Goal: Task Accomplishment & Management: Manage account settings

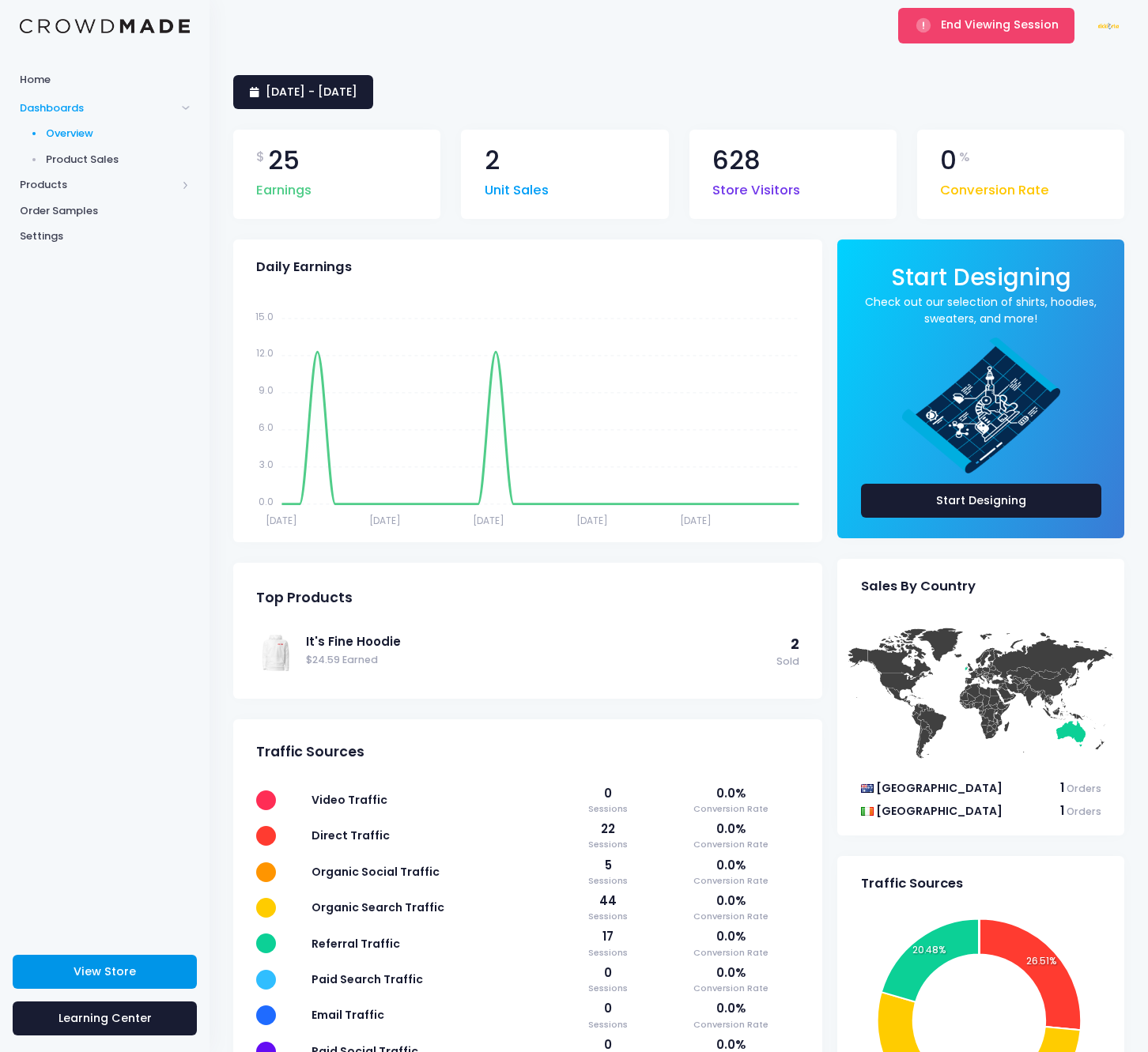
click at [132, 964] on span "View Store" at bounding box center [105, 972] width 63 height 16
click at [970, 20] on span "End Viewing Session" at bounding box center [998, 25] width 117 height 16
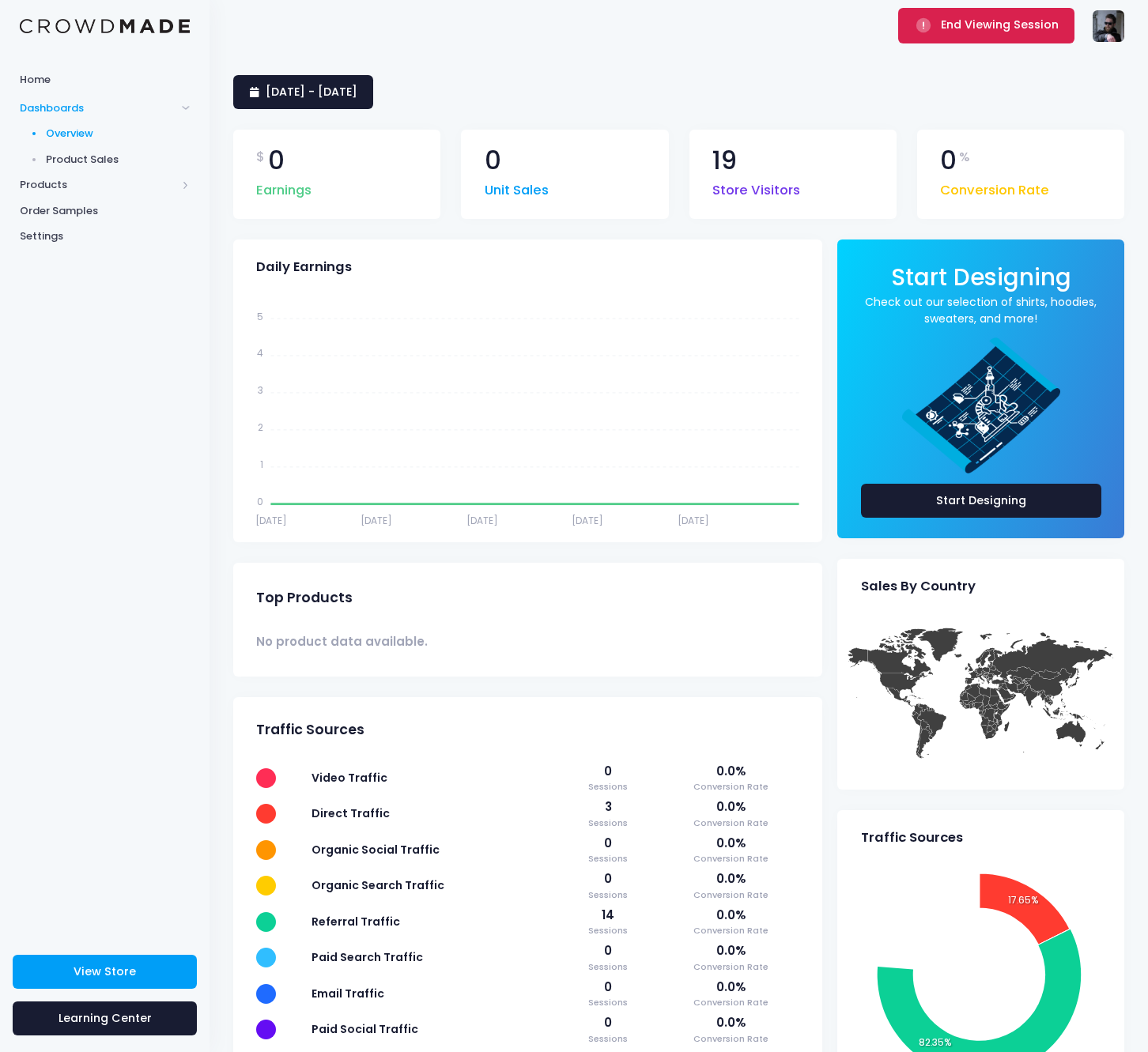
click at [978, 34] on button "End Viewing Session" at bounding box center [986, 25] width 177 height 35
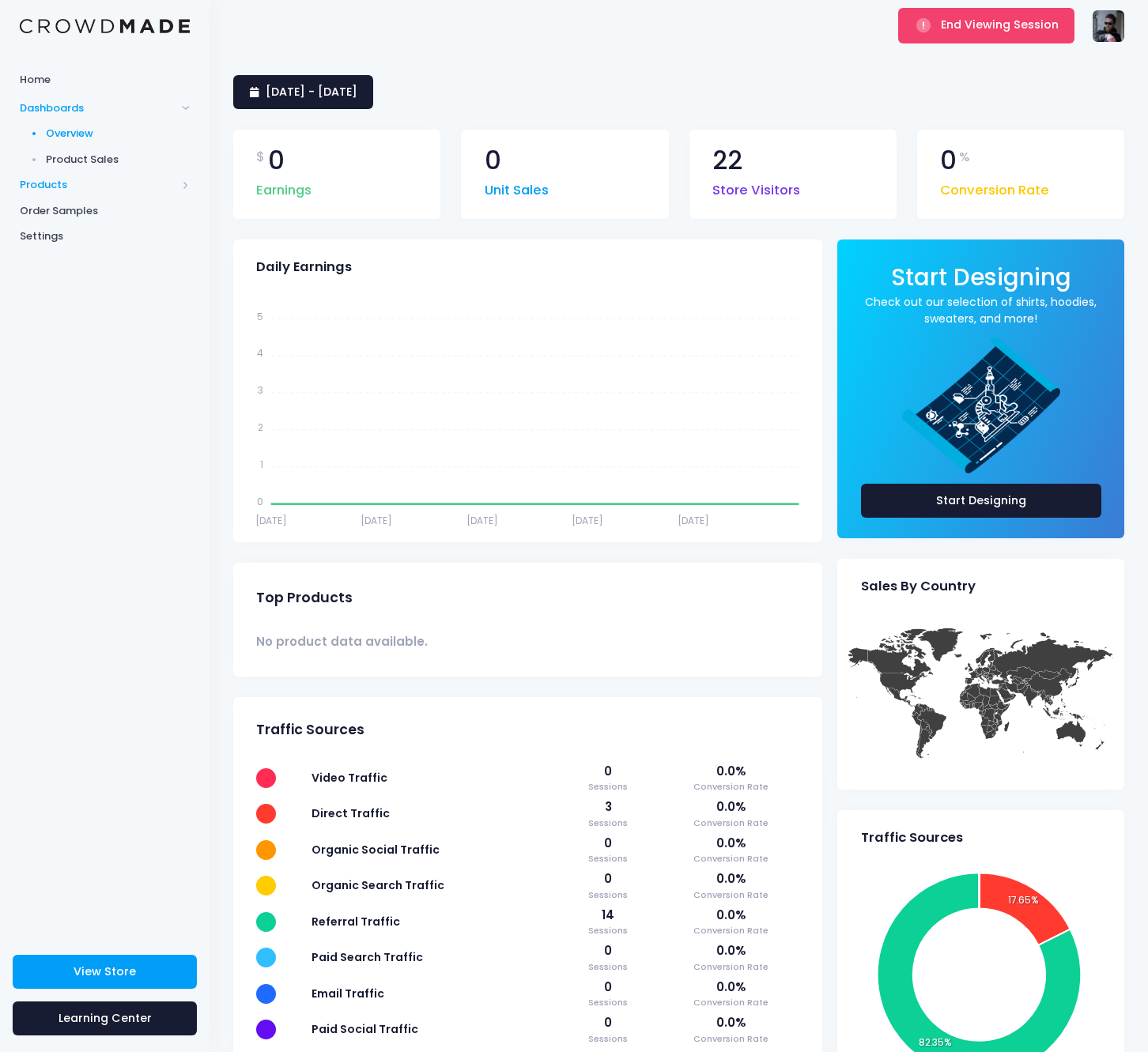
click at [124, 190] on span "Products" at bounding box center [97, 185] width 156 height 16
click at [125, 190] on span "Product Editor" at bounding box center [117, 185] width 144 height 16
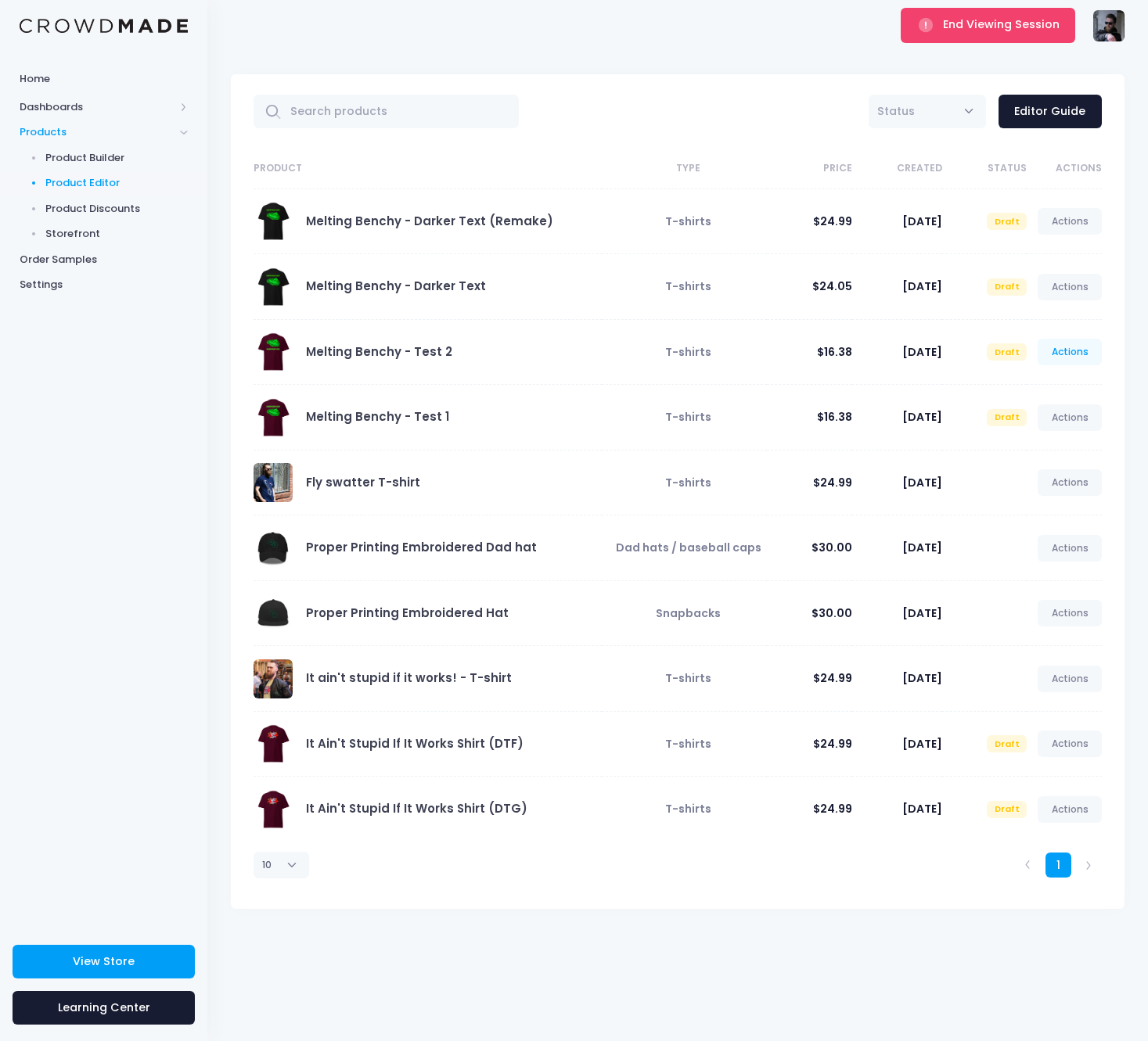
click at [1066, 356] on link "Actions" at bounding box center [1069, 352] width 64 height 27
click at [736, 46] on div "End Viewing Session Proper Printing jon@properprinting.pro Not Verified Setting…" at bounding box center [677, 25] width 893 height 51
click at [386, 412] on link "Melting Benchy - Test 1" at bounding box center [377, 416] width 143 height 17
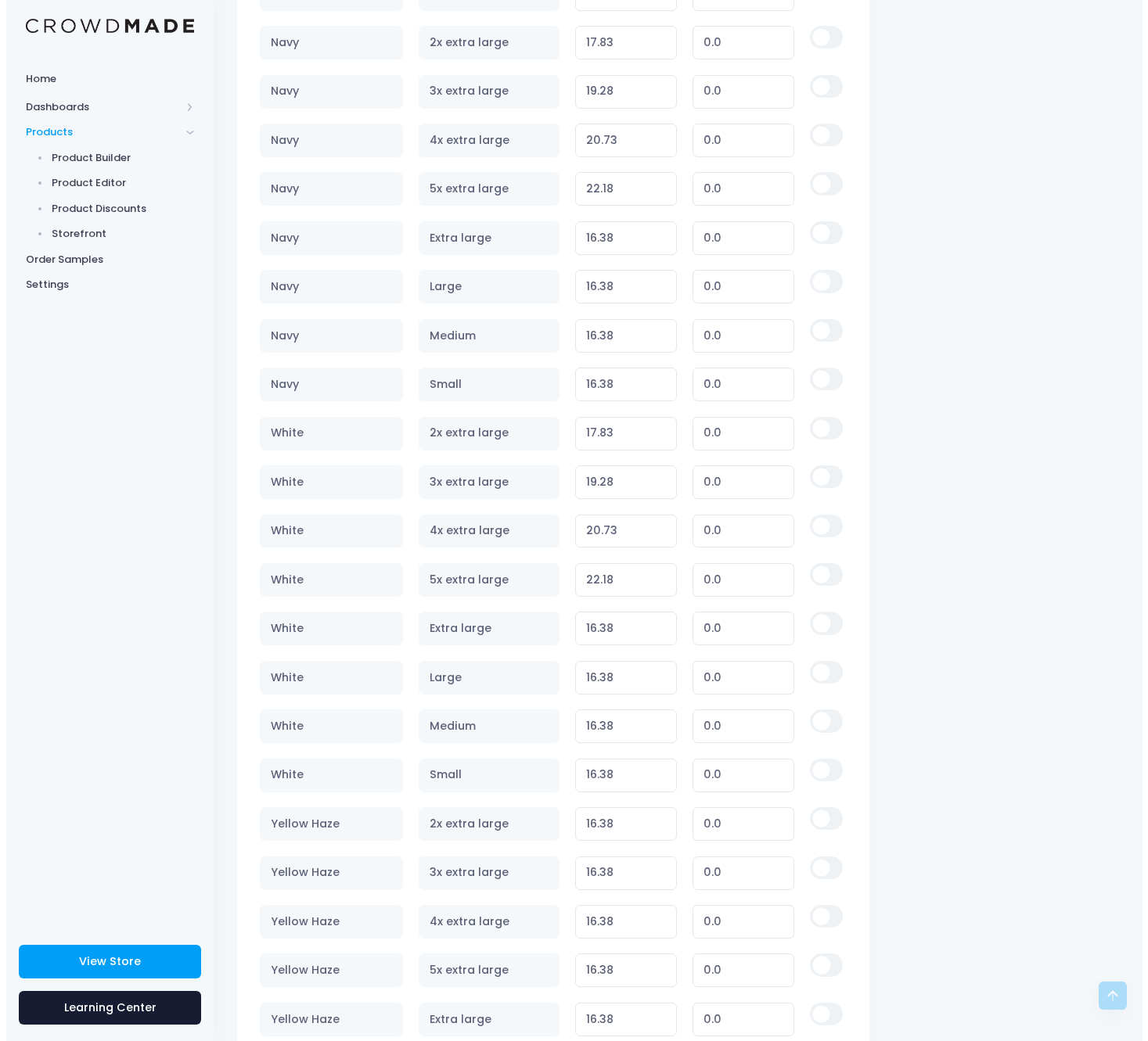
scroll to position [5182, 0]
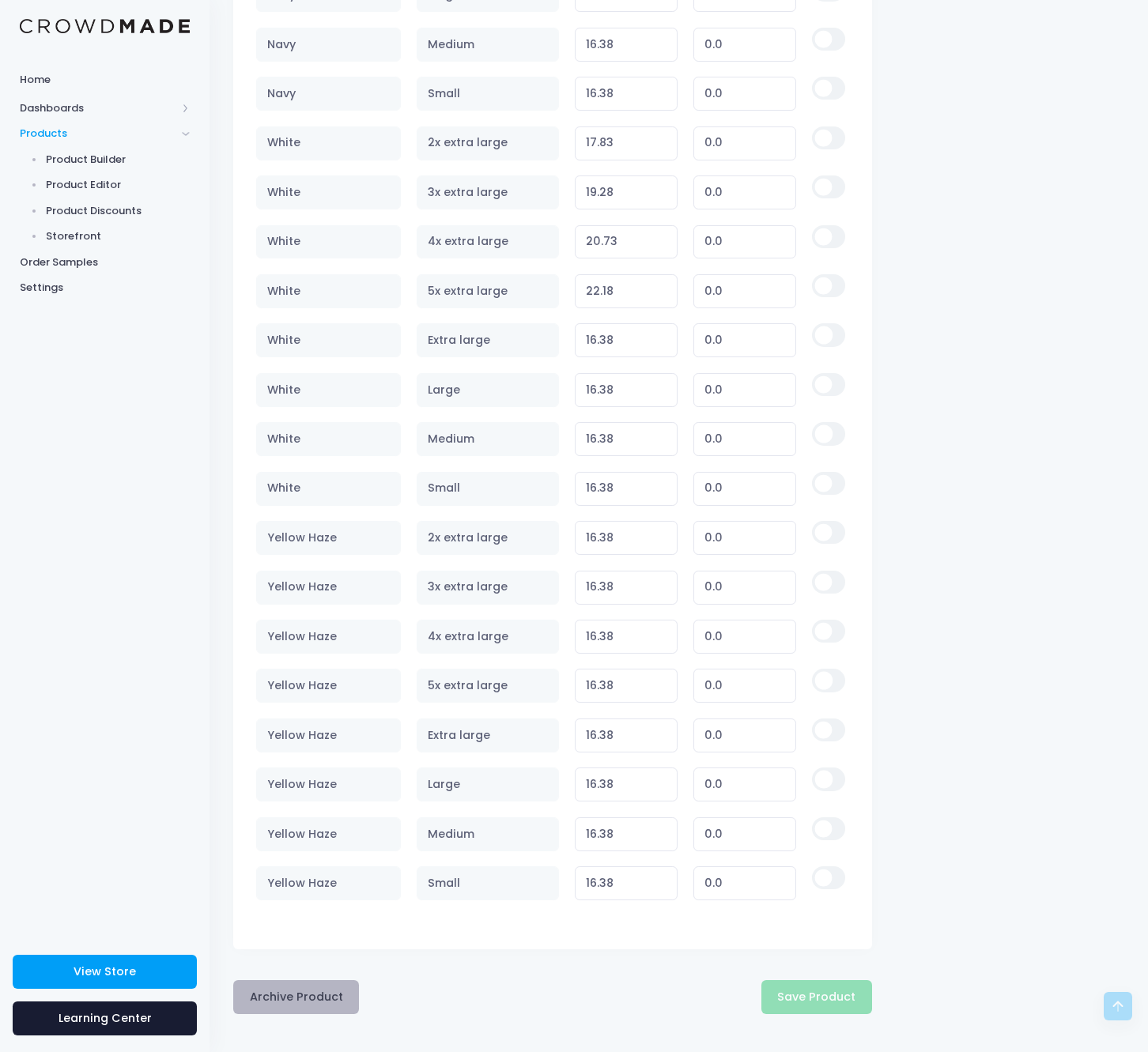
click at [328, 994] on button "Archive Product" at bounding box center [296, 997] width 126 height 34
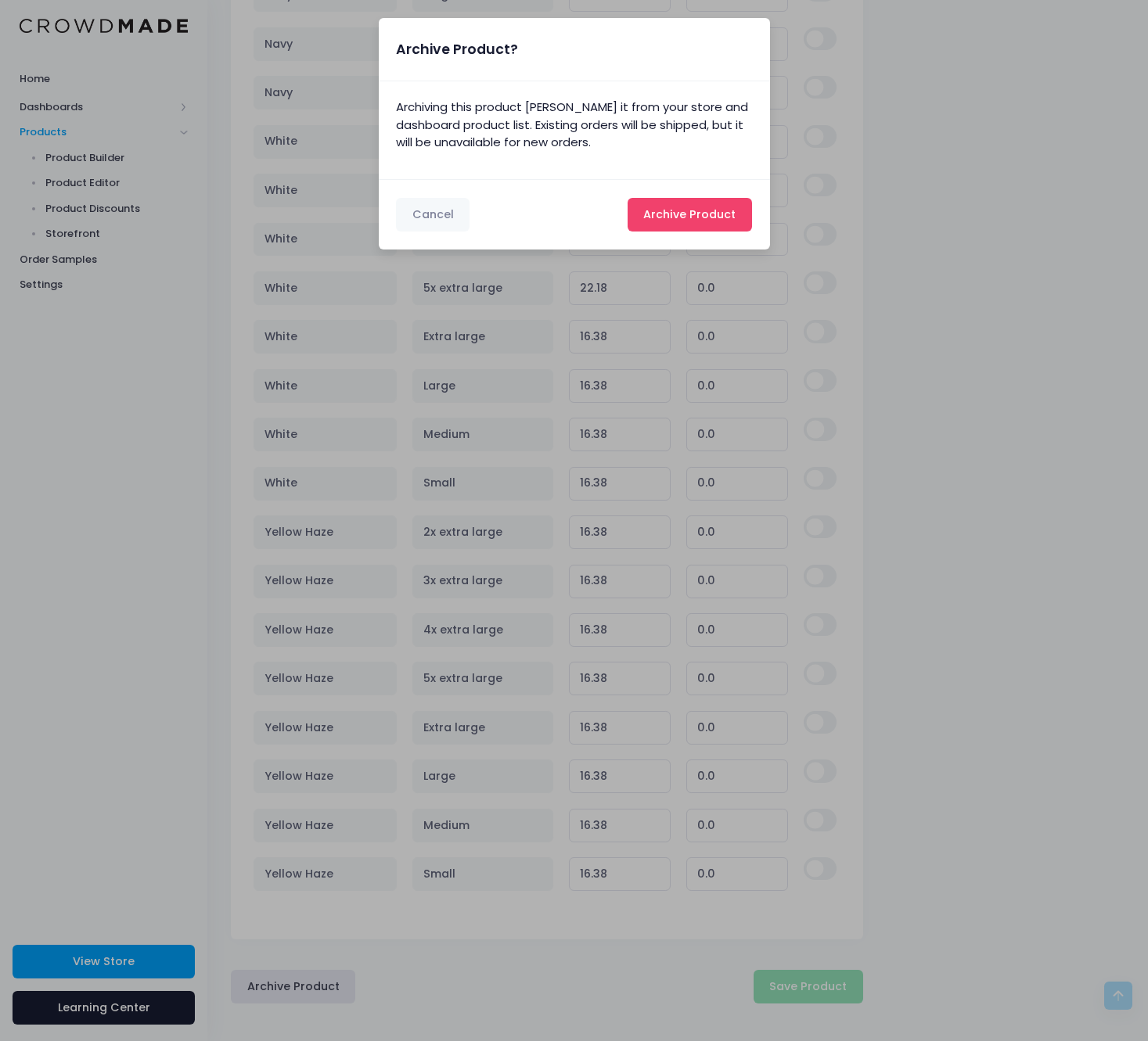
click at [687, 198] on button "Archive Product Archiving..." at bounding box center [689, 215] width 125 height 33
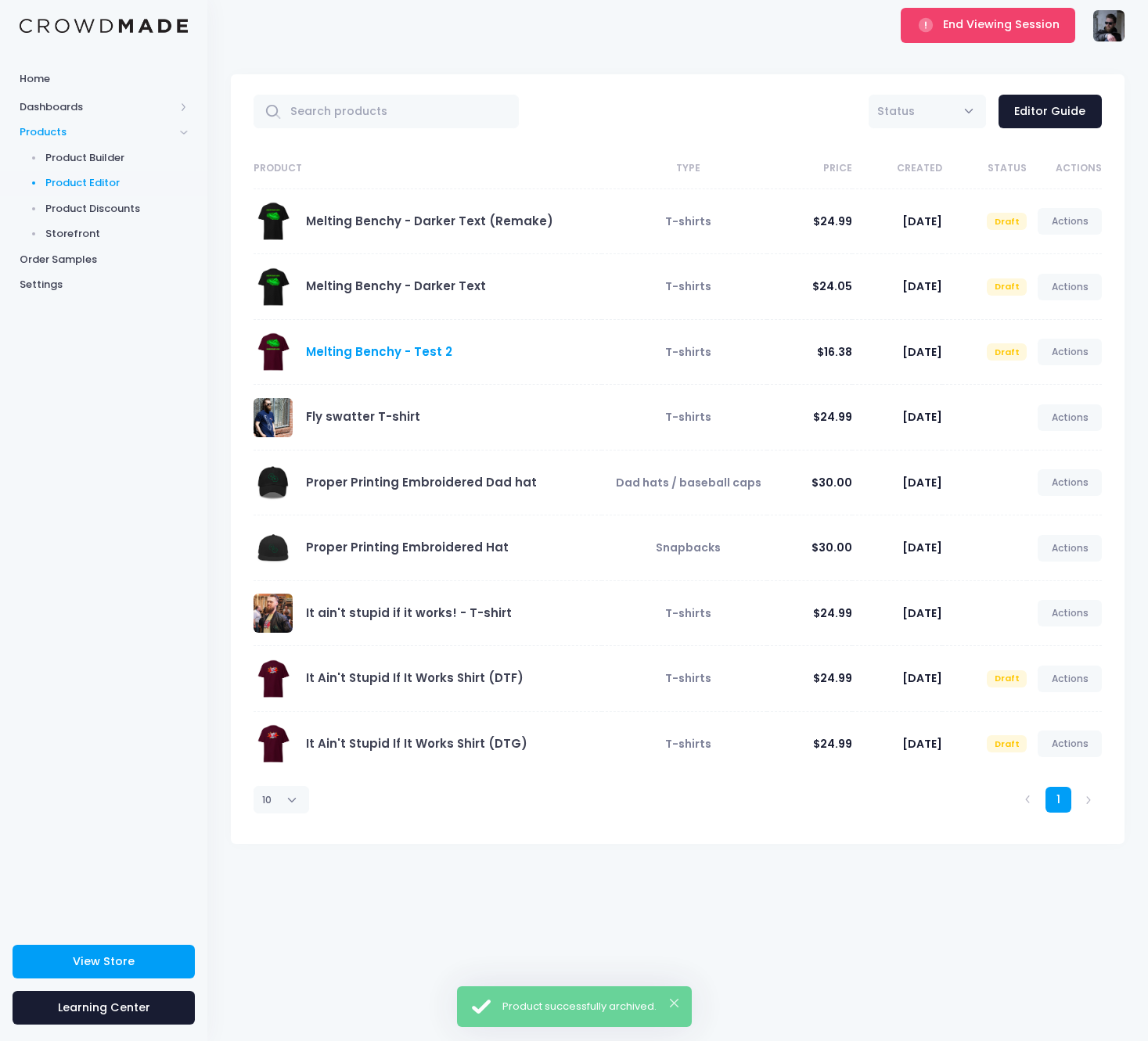
click at [380, 346] on link "Melting Benchy - Test 2" at bounding box center [379, 352] width 146 height 17
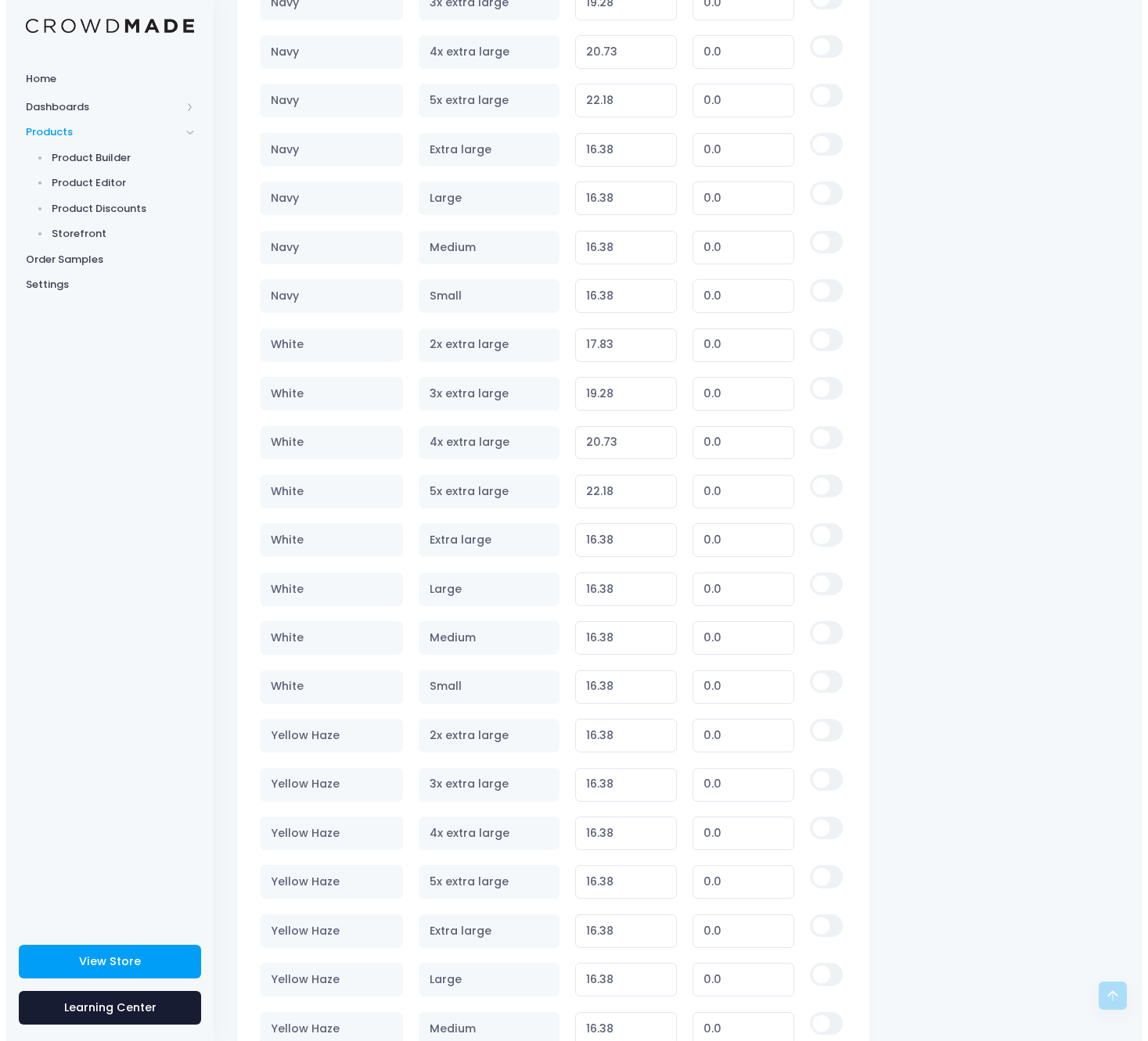
scroll to position [5182, 0]
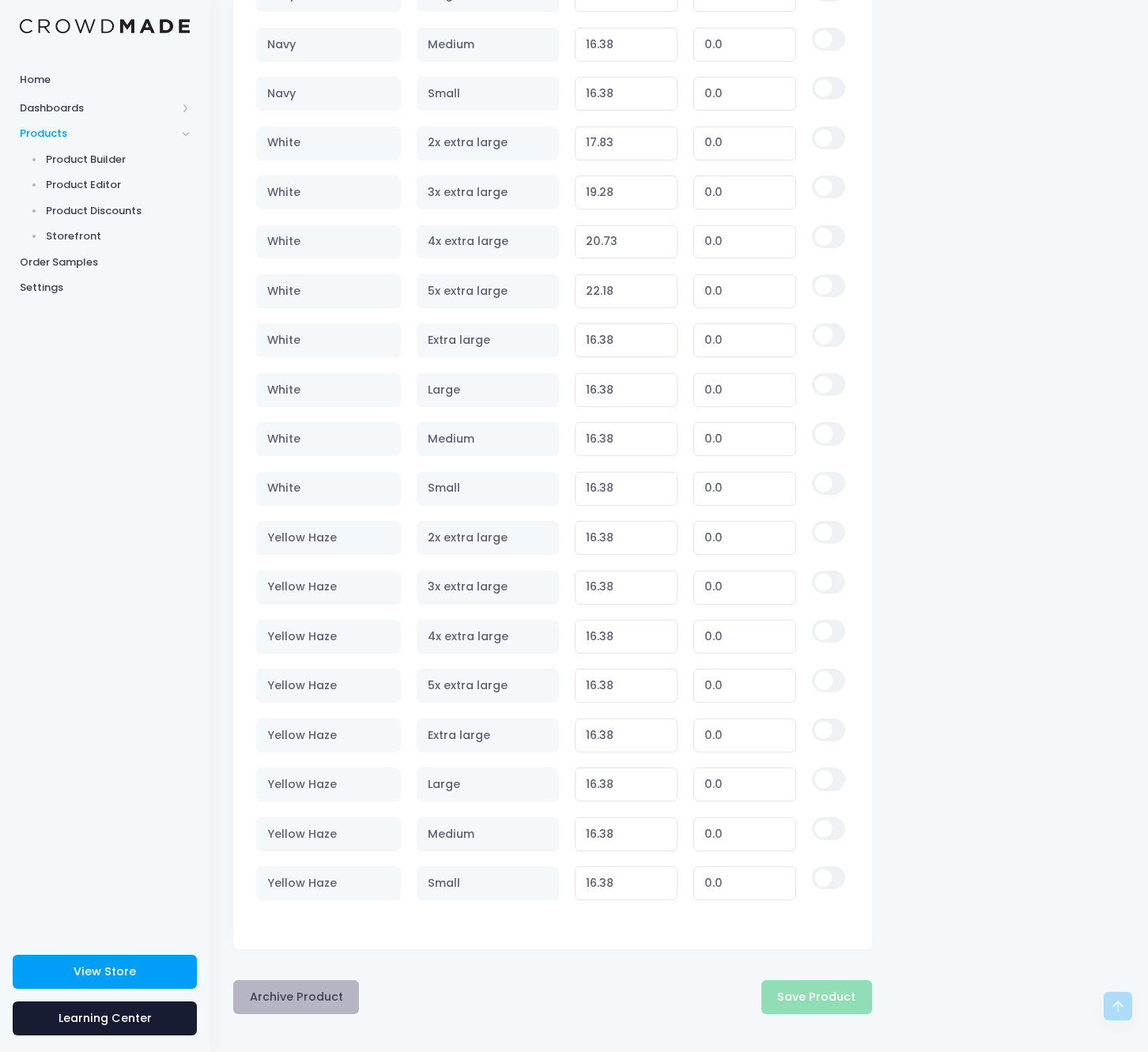
click at [289, 1009] on button "Archive Product" at bounding box center [296, 997] width 126 height 34
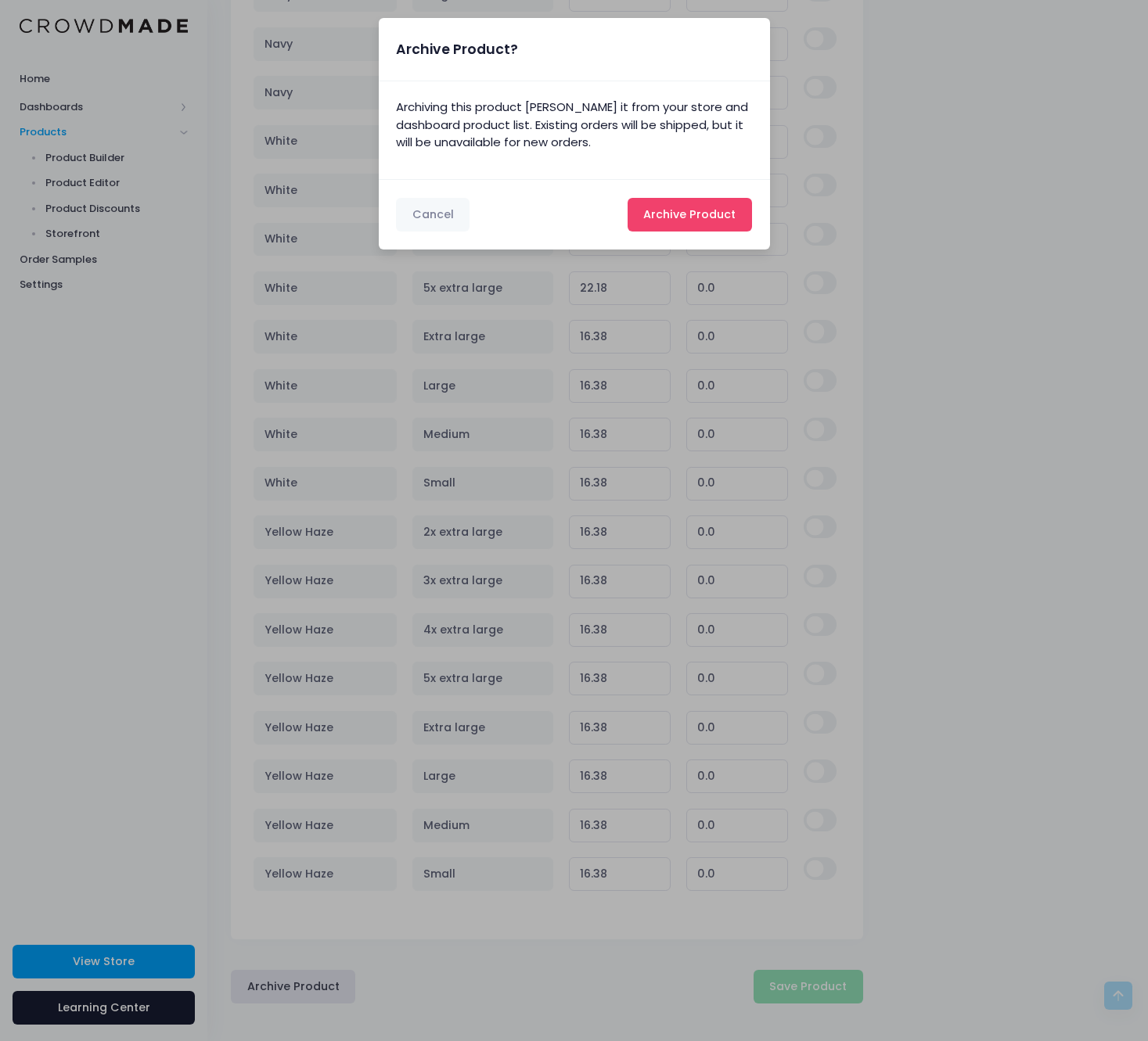
click at [701, 211] on span "Archive Product" at bounding box center [689, 214] width 92 height 16
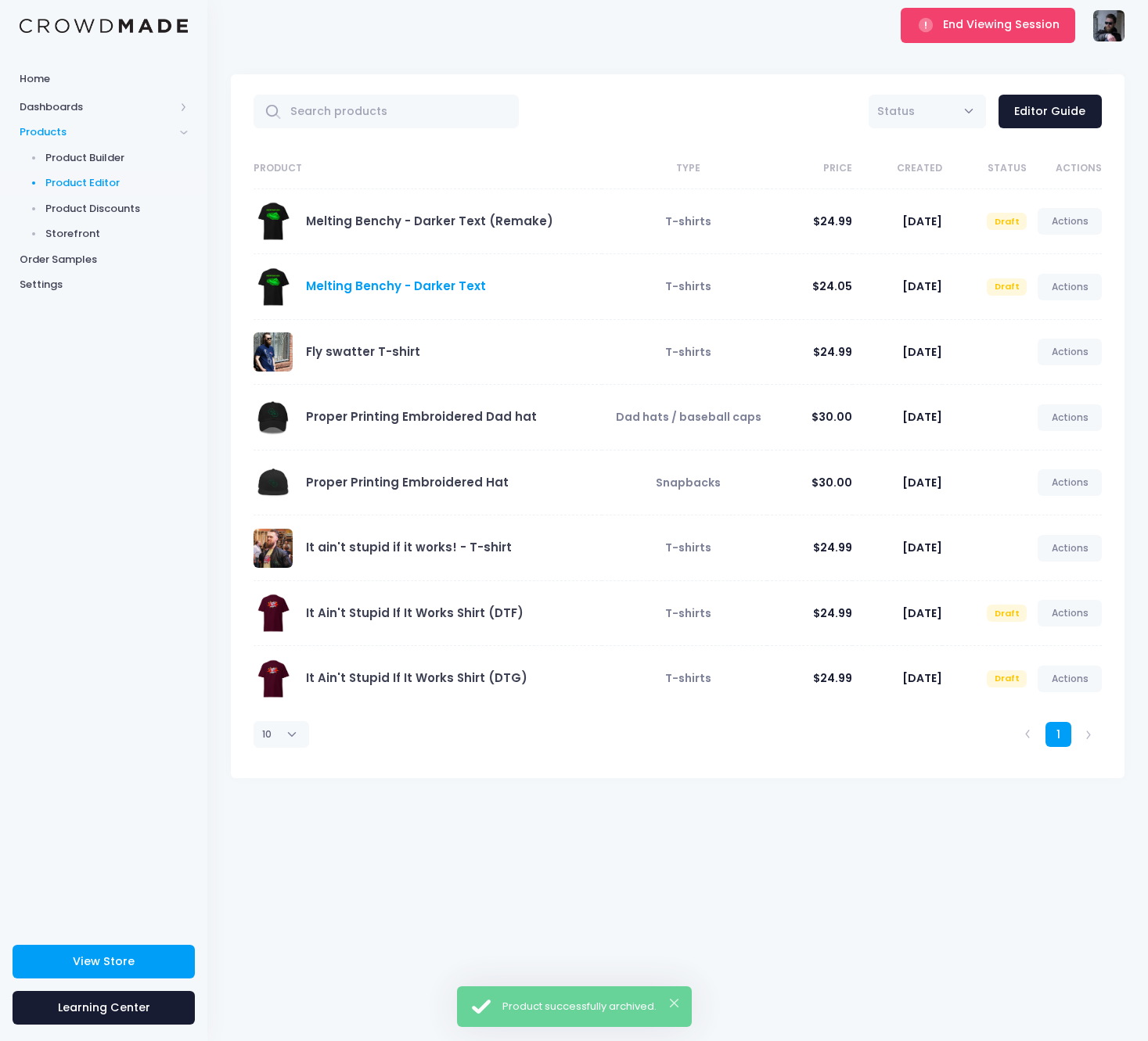
click at [411, 283] on link "Melting Benchy - Darker Text" at bounding box center [395, 286] width 180 height 17
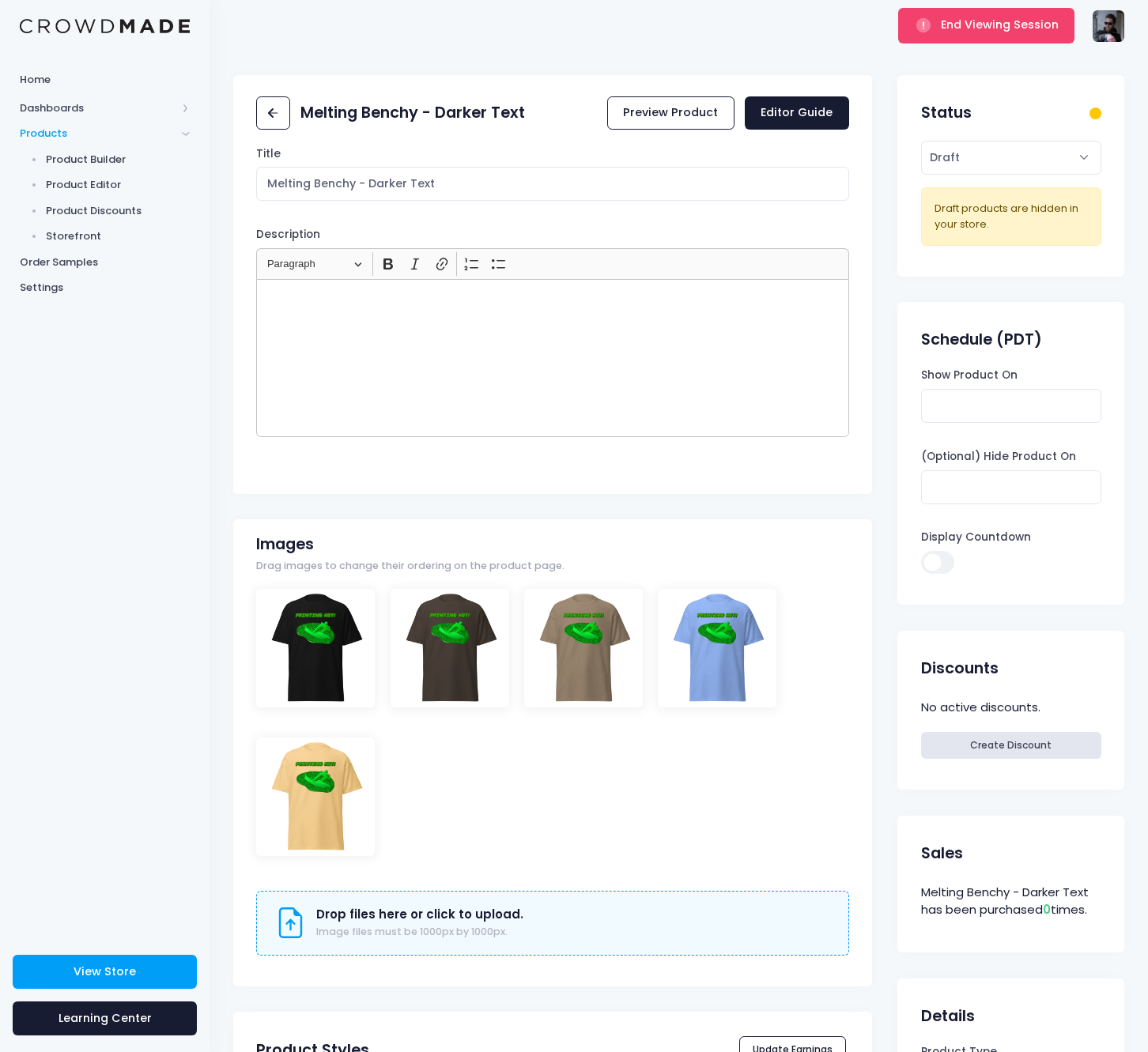
scroll to position [3, 0]
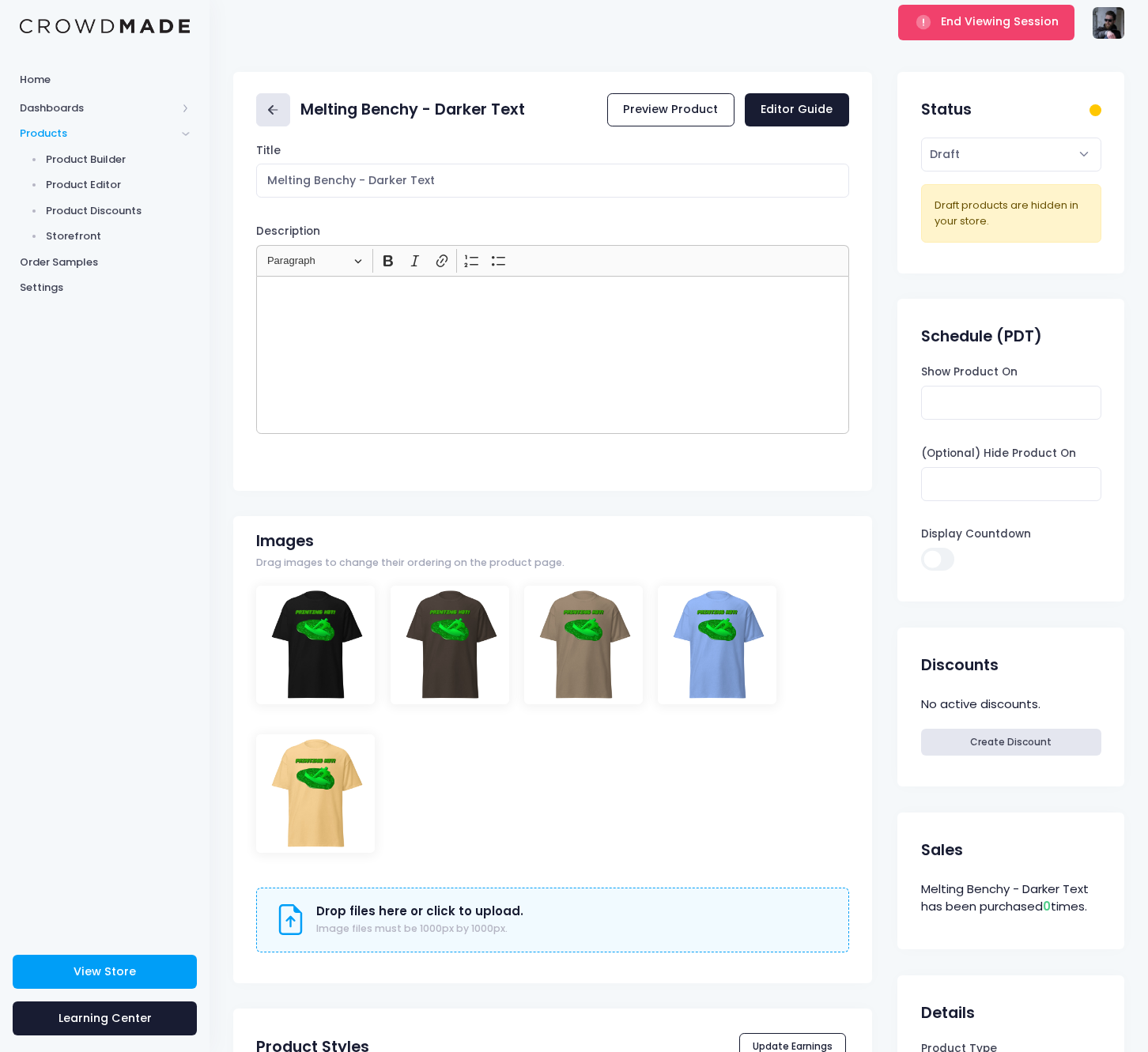
click at [283, 101] on link at bounding box center [273, 110] width 34 height 34
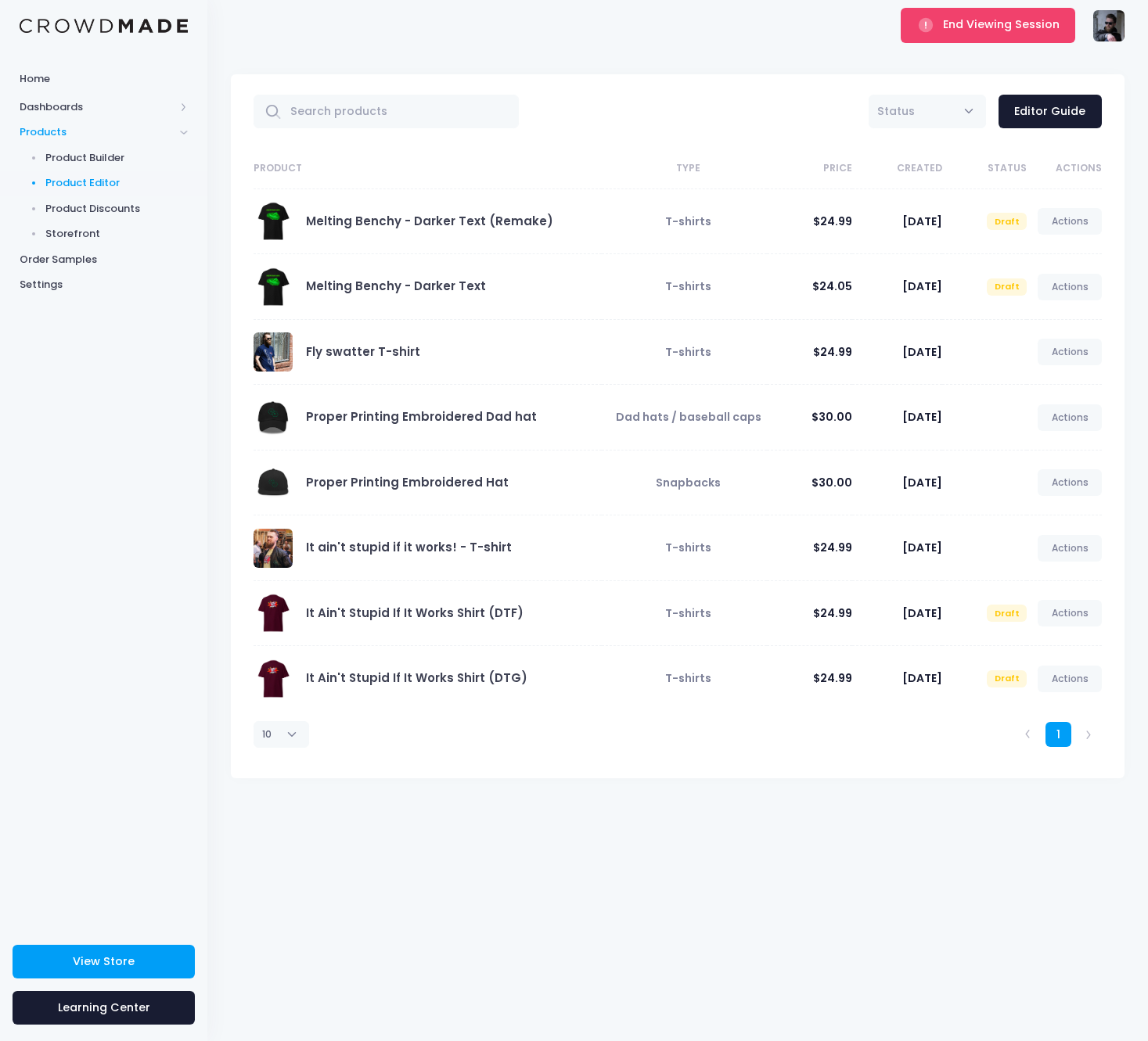
click at [834, 2] on div "End Viewing Session Proper Printing [PERSON_NAME][EMAIL_ADDRESS][DOMAIN_NAME] N…" at bounding box center [677, 25] width 893 height 51
click at [433, 288] on link "Melting Benchy - Darker Text" at bounding box center [395, 286] width 180 height 17
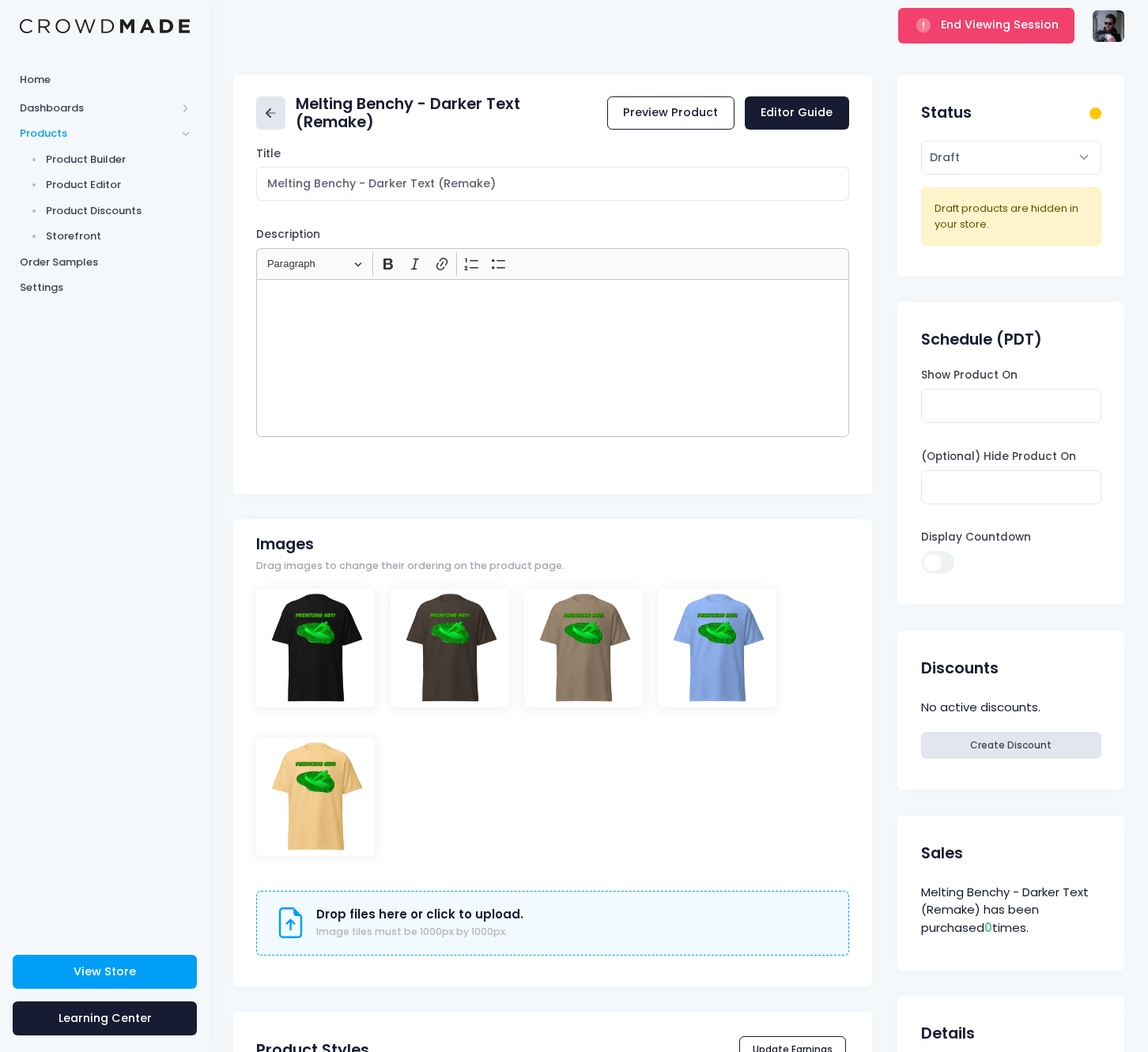
click at [280, 122] on link at bounding box center [270, 113] width 29 height 34
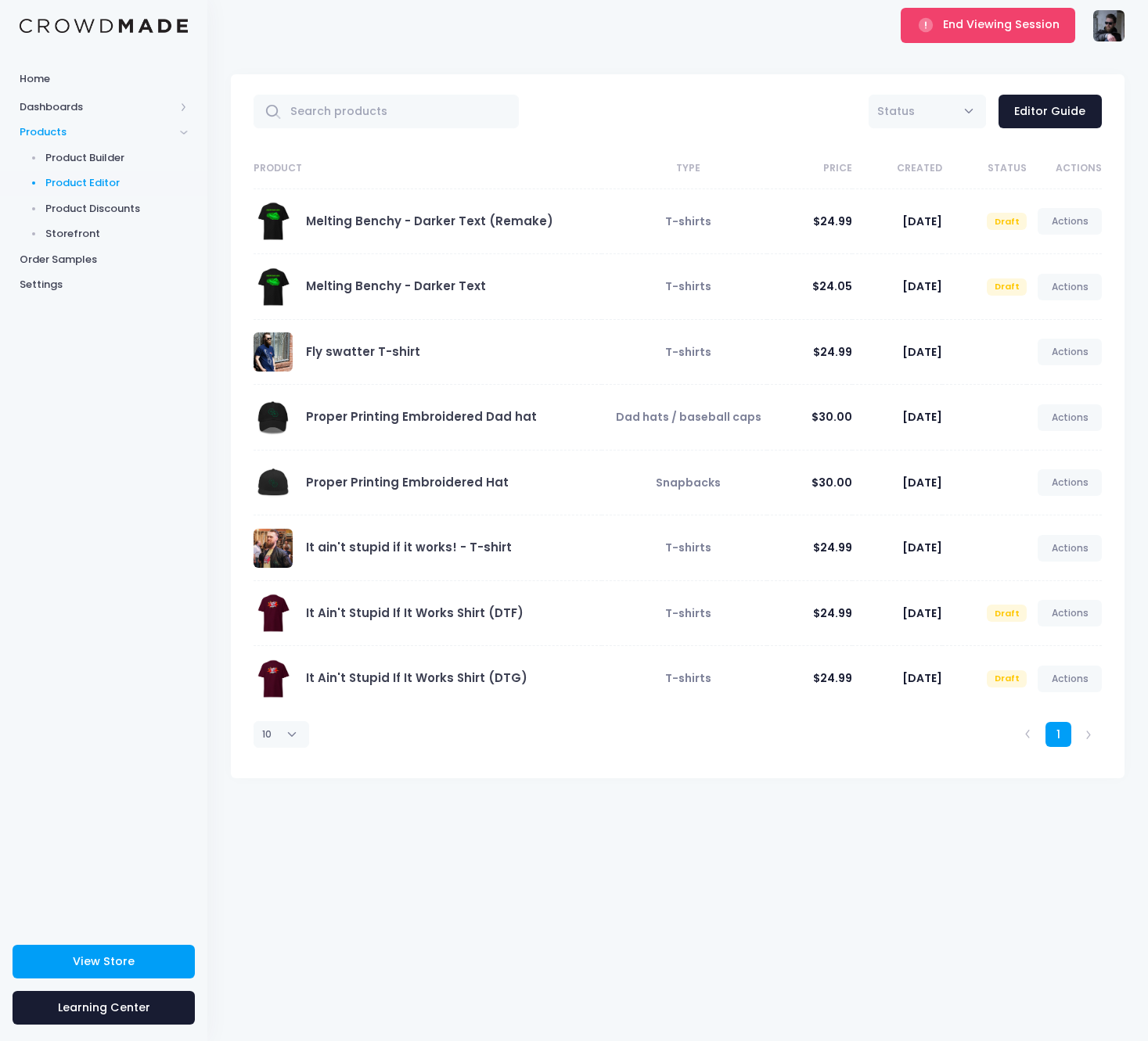
click at [650, 2] on div "End Viewing Session Proper Printing [PERSON_NAME][EMAIL_ADDRESS][DOMAIN_NAME] N…" at bounding box center [677, 25] width 893 height 51
click at [989, 18] on span "End Viewing Session" at bounding box center [1000, 24] width 116 height 16
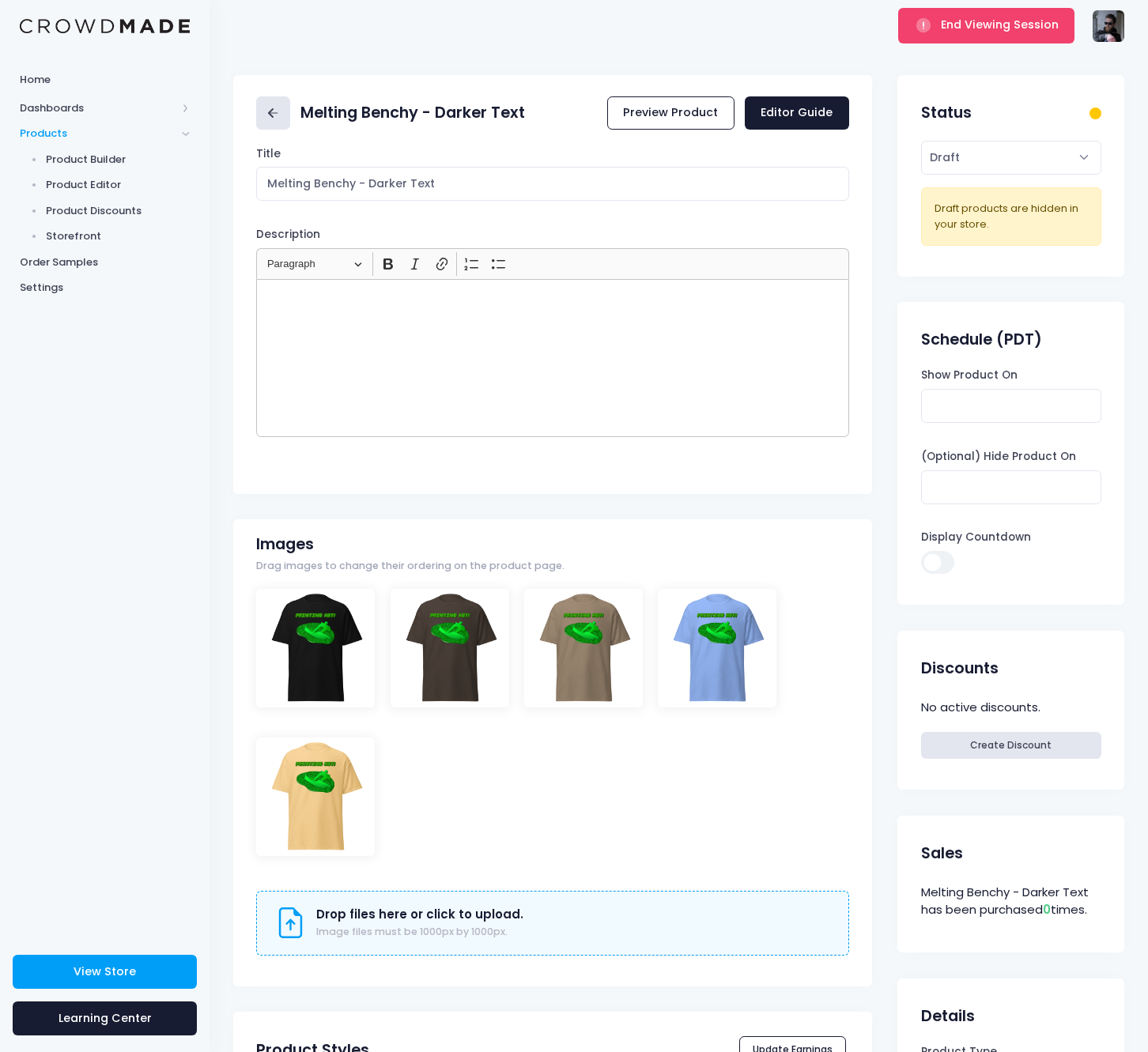
click at [271, 109] on icon at bounding box center [273, 114] width 19 height 19
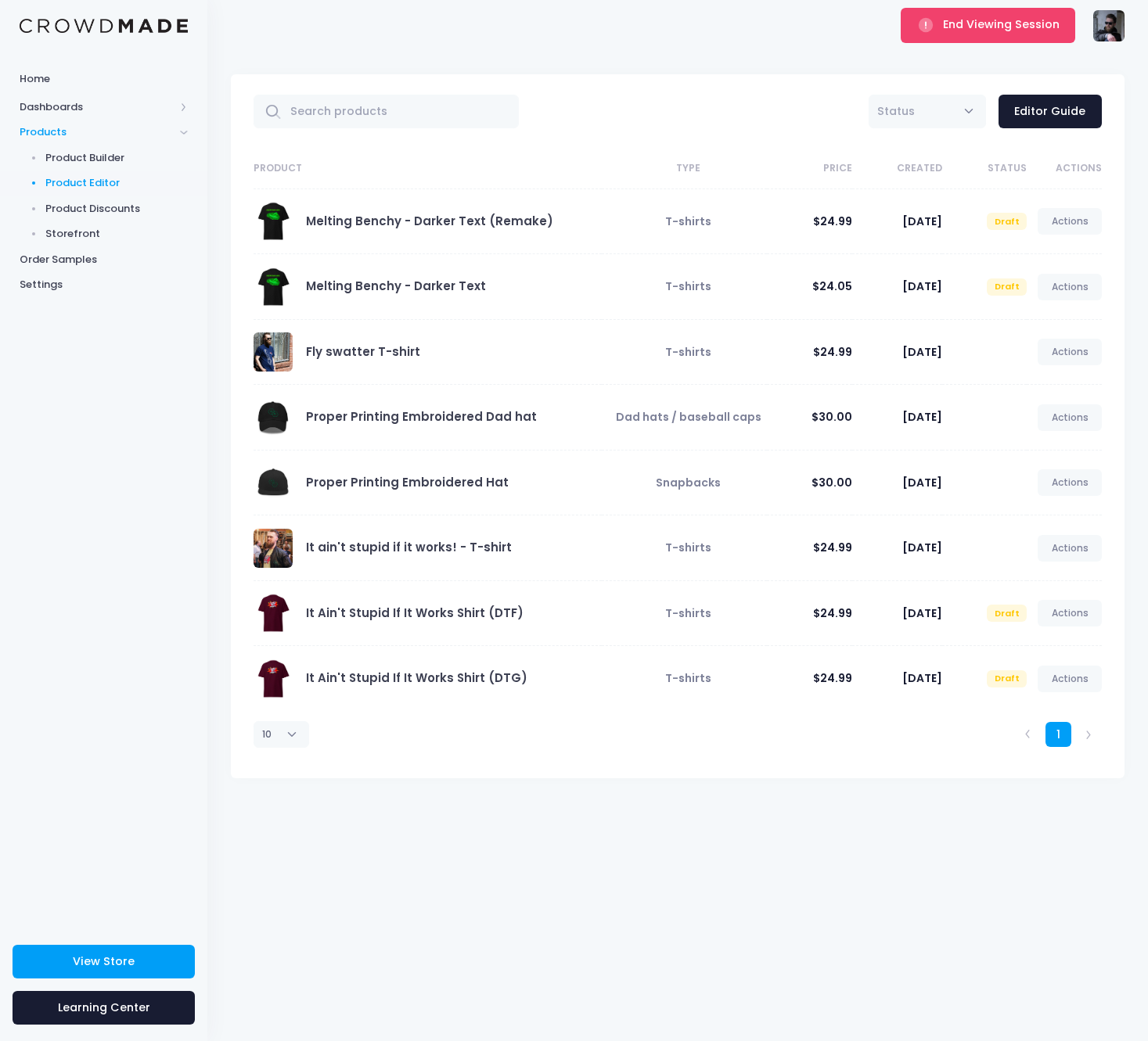
click at [523, 230] on div "Melting Benchy - Darker Text (Remake)" at bounding box center [423, 221] width 340 height 39
click at [513, 212] on link "Melting Benchy - Darker Text (Remake)" at bounding box center [430, 221] width 247 height 17
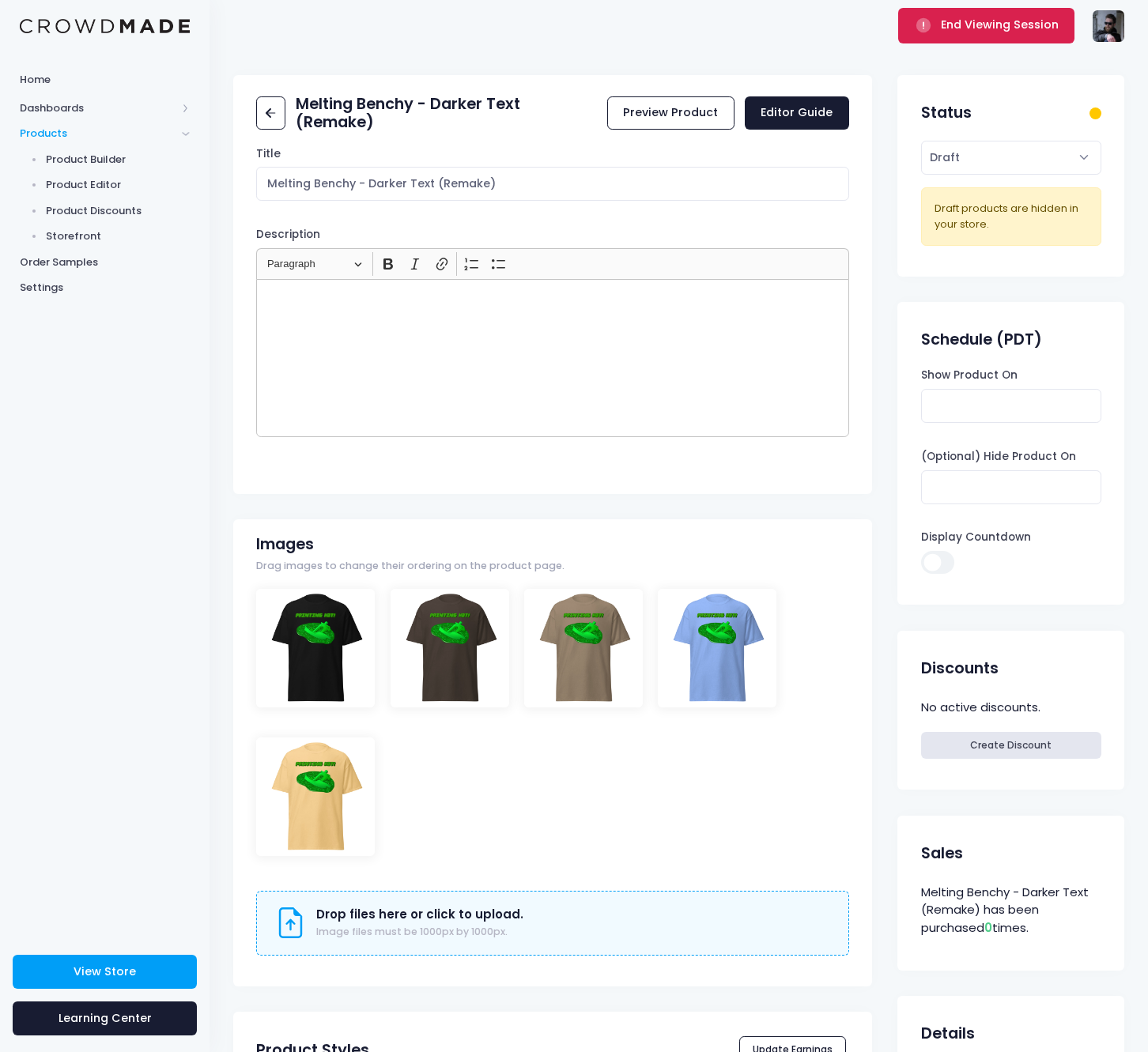
click at [978, 33] on button "End Viewing Session" at bounding box center [986, 25] width 177 height 35
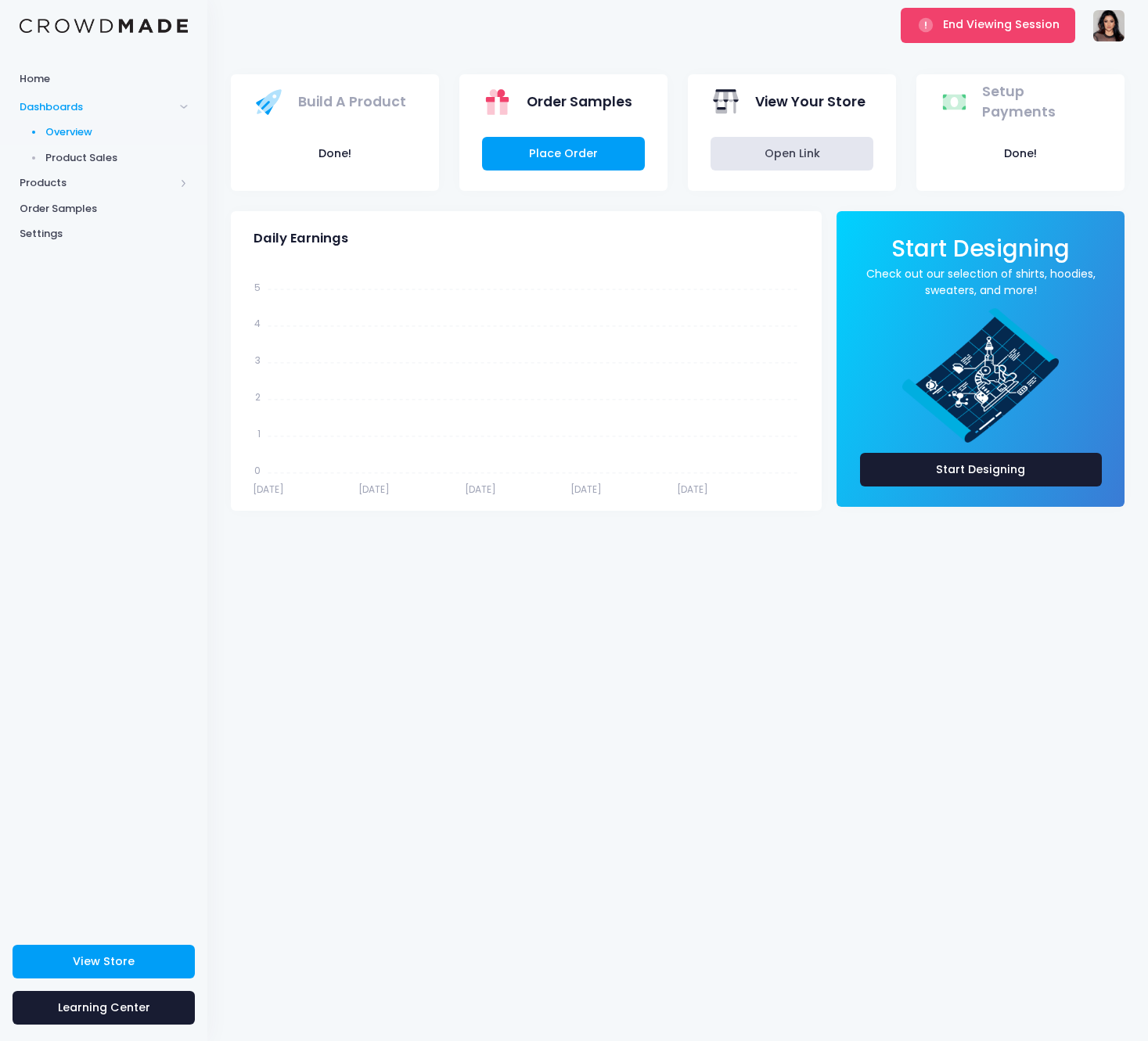
click at [74, 163] on span "Product Sales" at bounding box center [116, 158] width 143 height 16
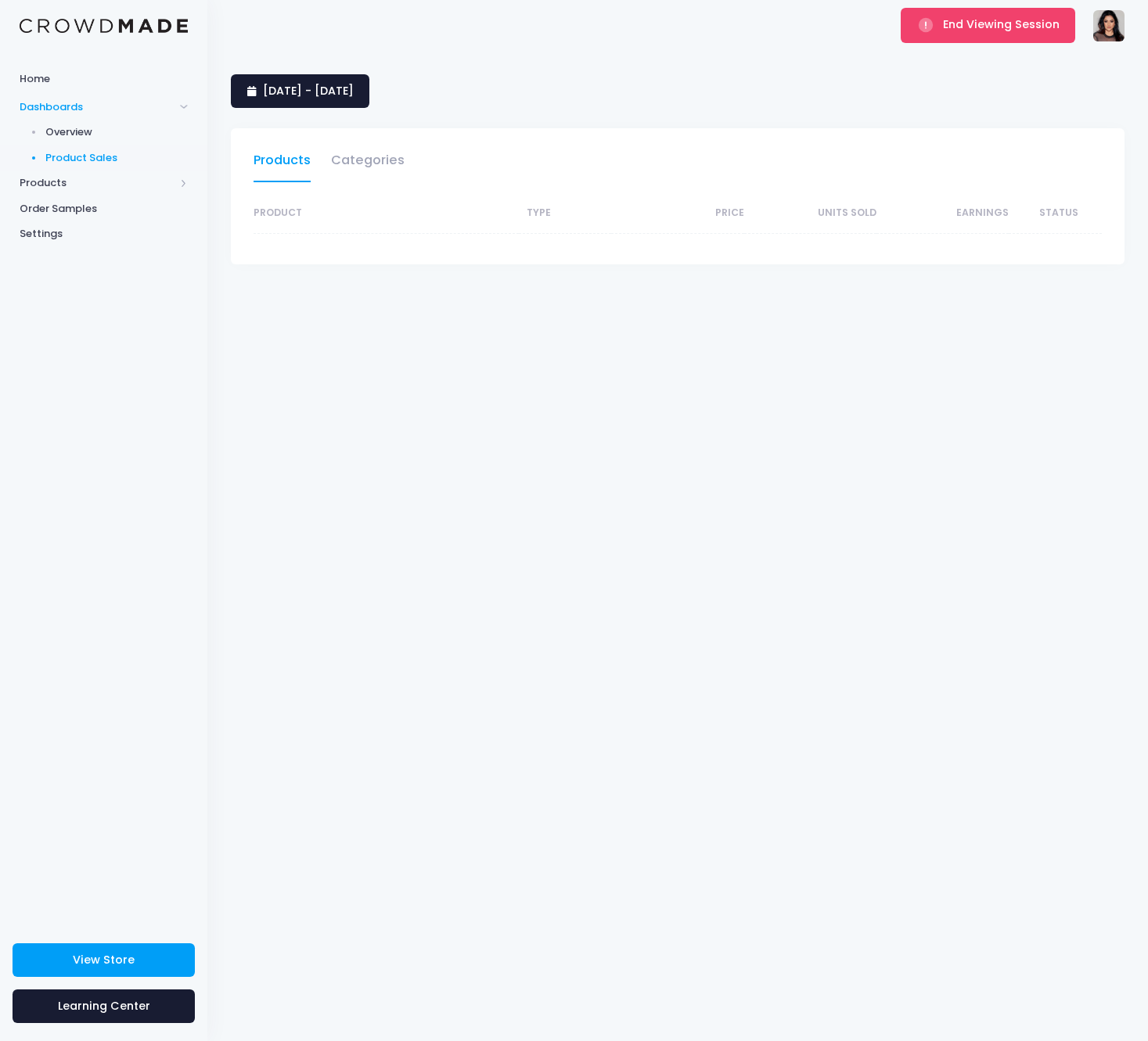
click at [63, 181] on span "Products" at bounding box center [96, 183] width 155 height 16
select select "25"
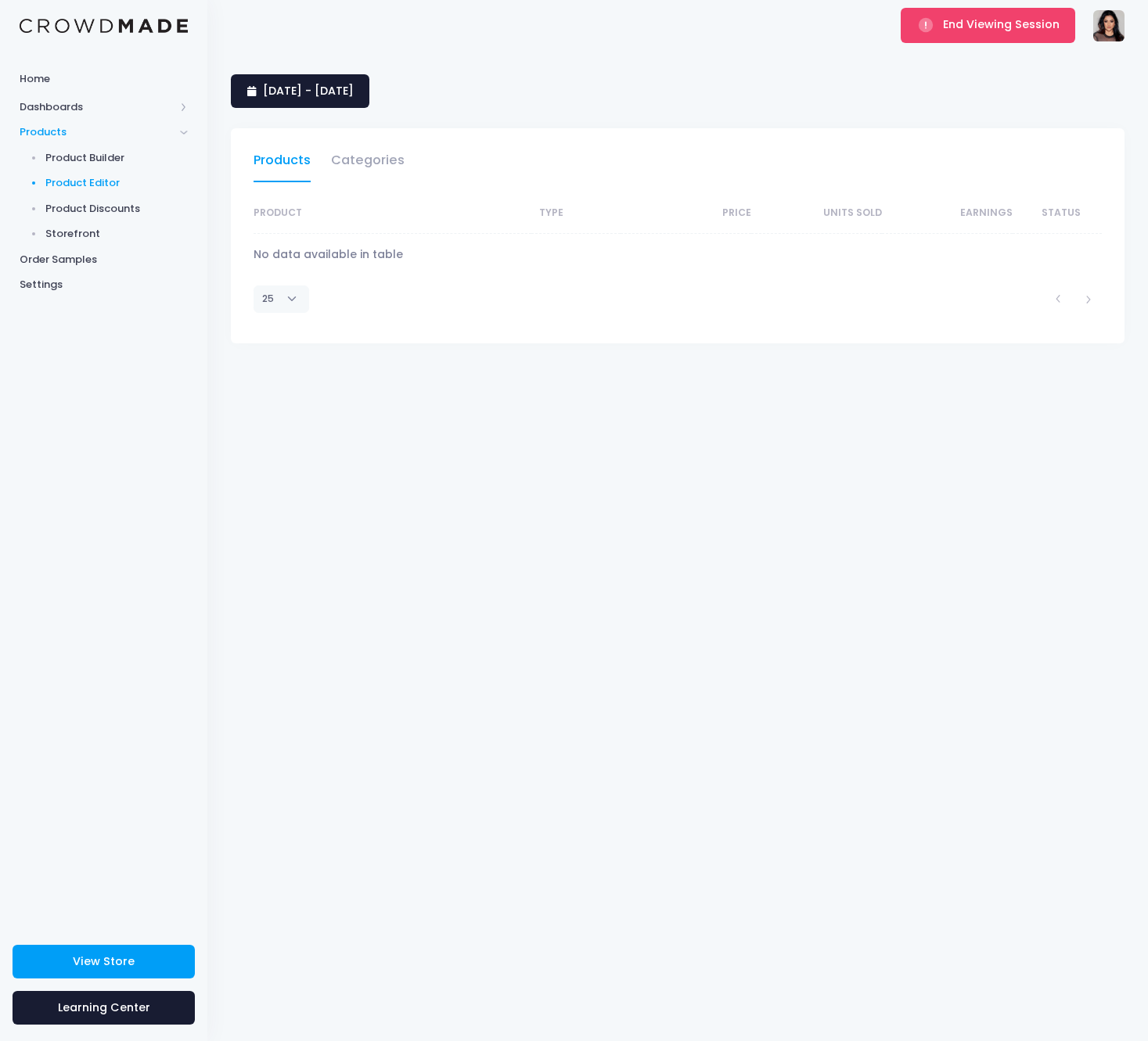
click at [105, 186] on span "Product Editor" at bounding box center [116, 183] width 143 height 16
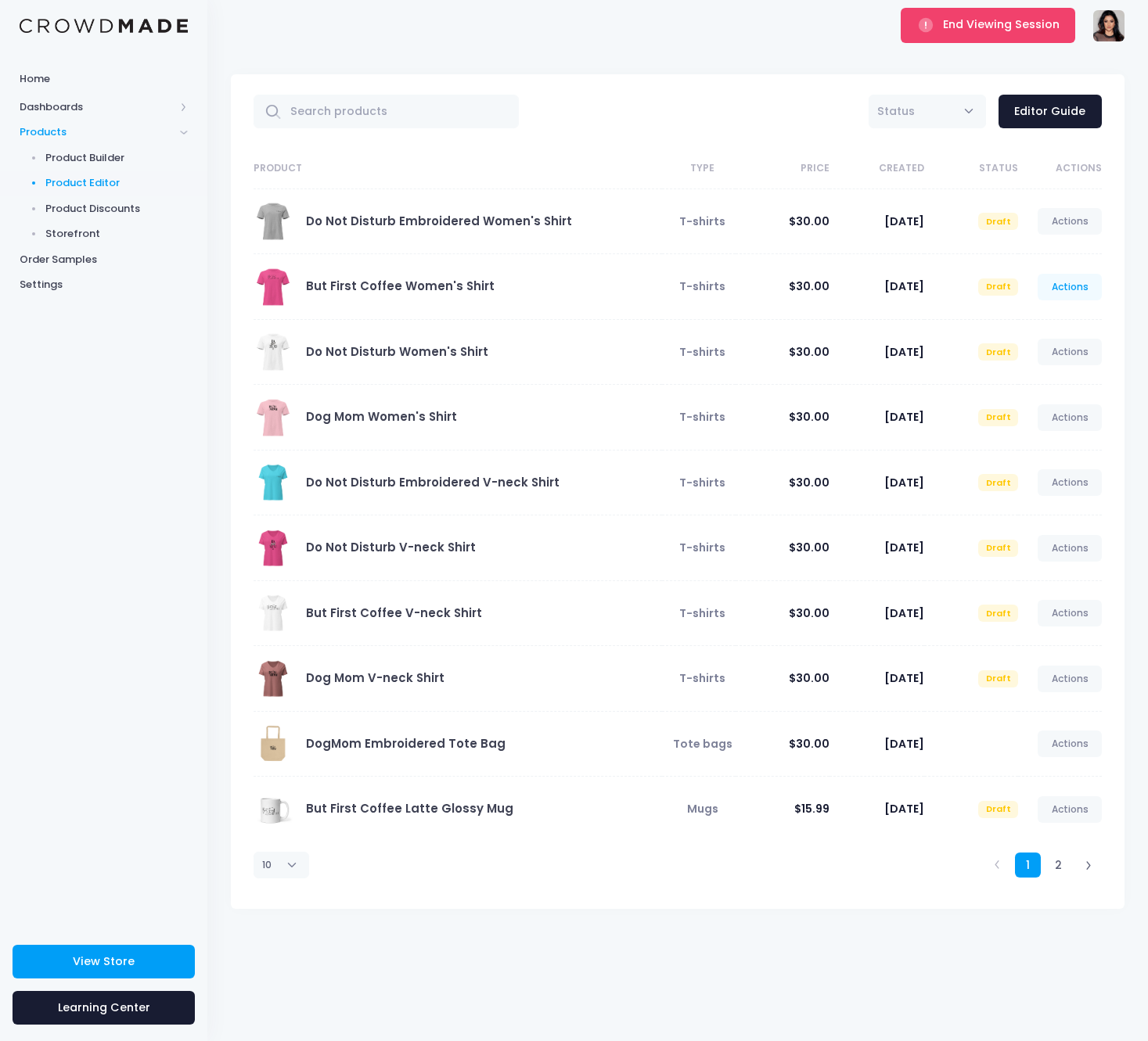
click at [1075, 281] on link "Actions" at bounding box center [1069, 287] width 64 height 27
click at [1042, 372] on link "Publish" at bounding box center [1053, 379] width 83 height 28
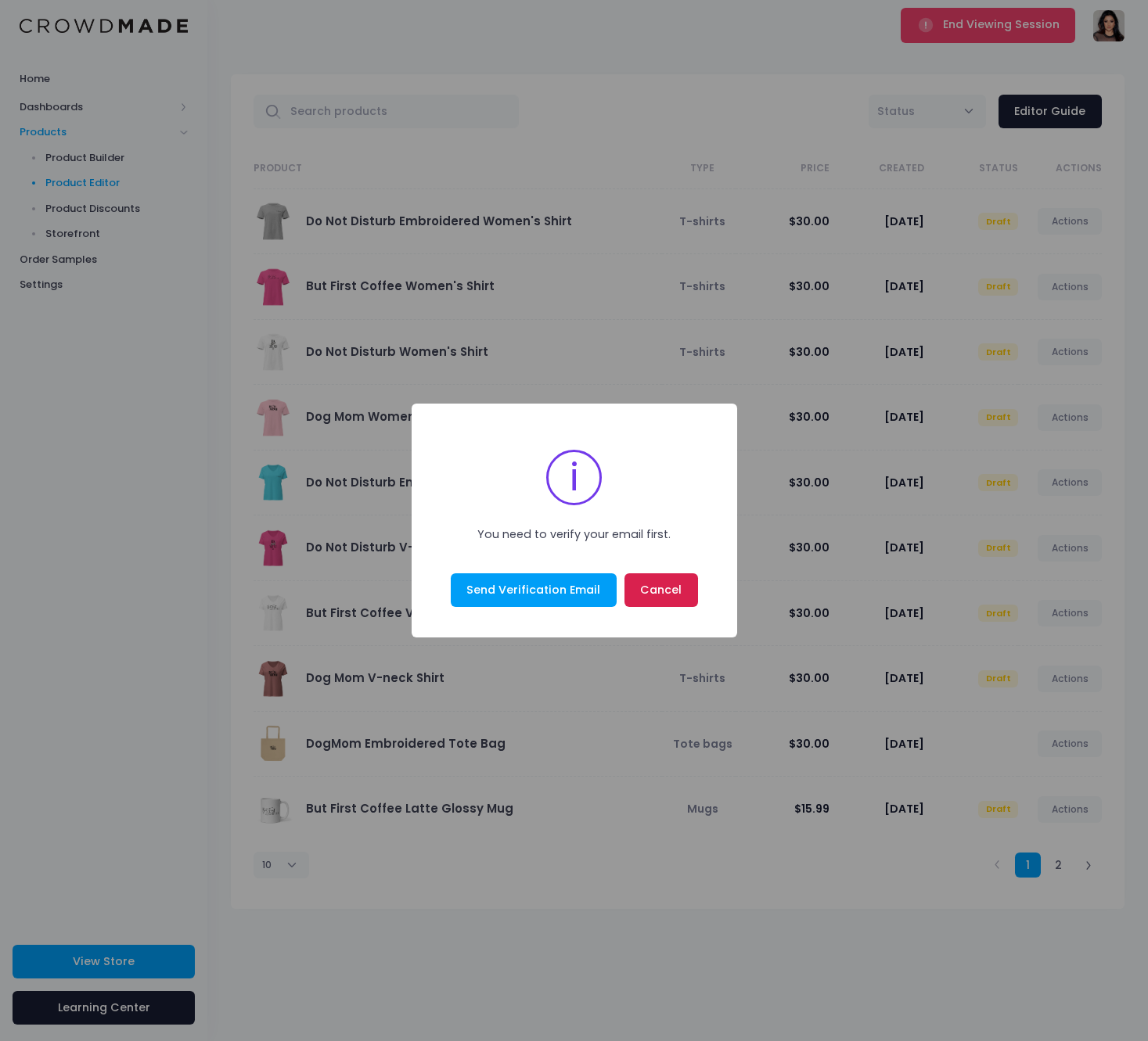
click at [643, 579] on button "Cancel" at bounding box center [661, 590] width 74 height 33
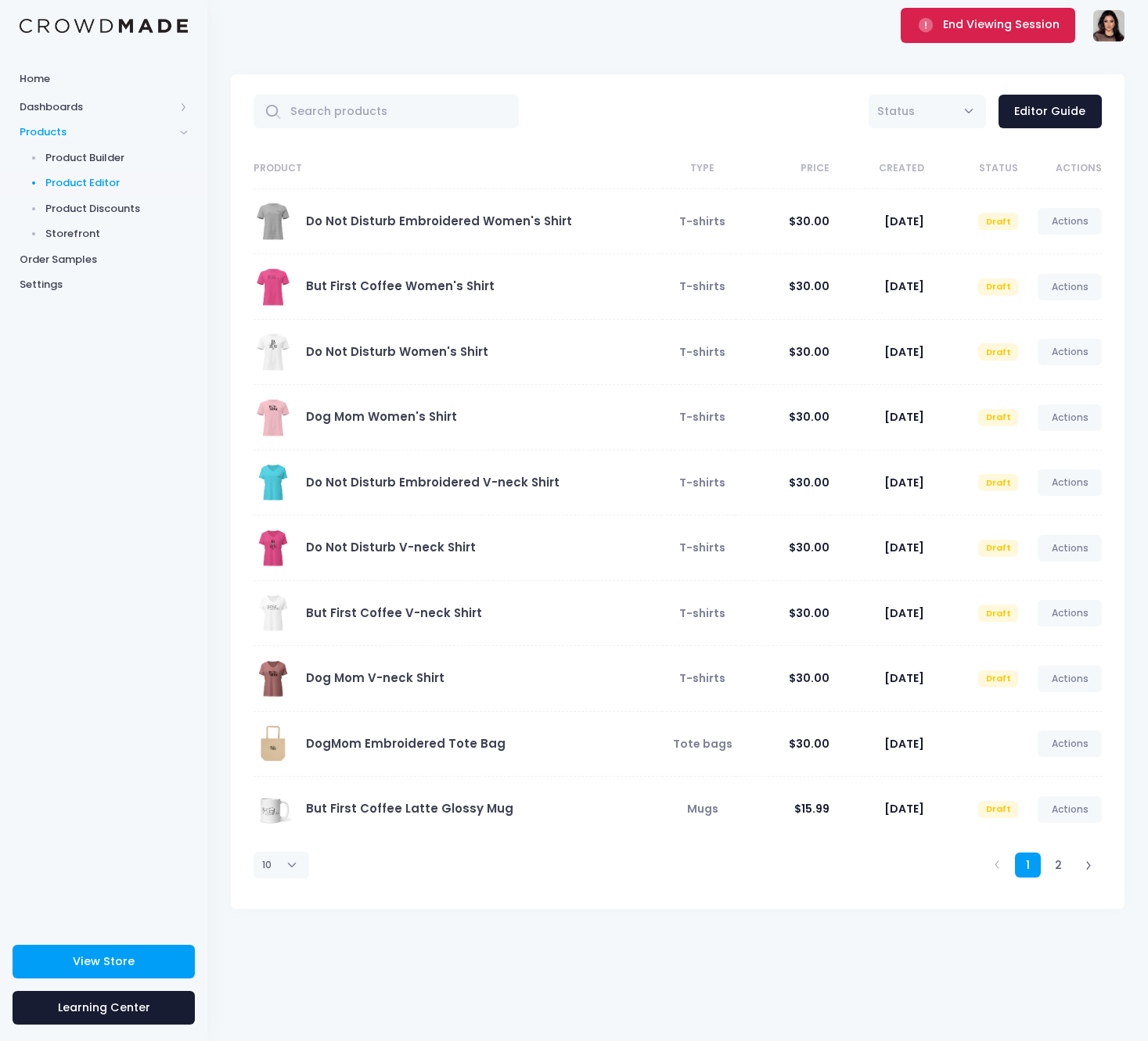
click at [935, 30] on icon "submit" at bounding box center [926, 26] width 18 height 18
